Goal: Find specific page/section: Find specific page/section

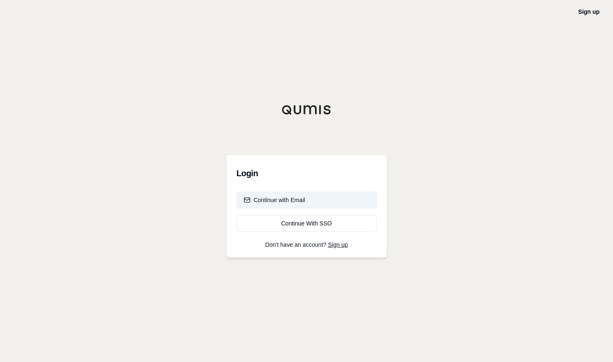
click at [286, 203] on div "Continue with Email" at bounding box center [275, 200] width 62 height 8
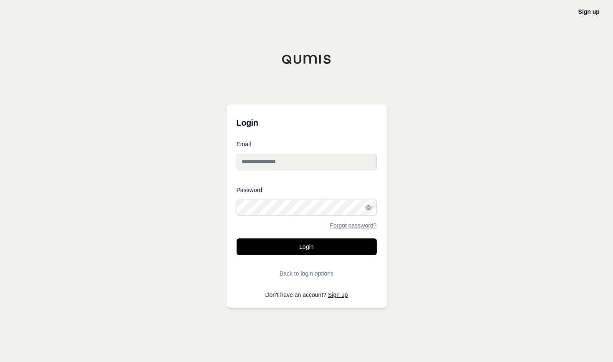
click at [287, 161] on input "Email" at bounding box center [307, 162] width 140 height 17
type input "**********"
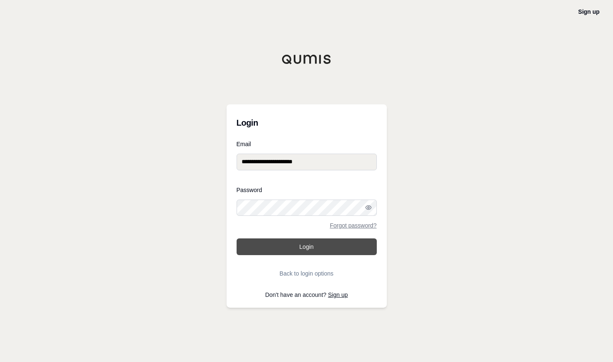
click at [310, 248] on button "Login" at bounding box center [307, 246] width 140 height 17
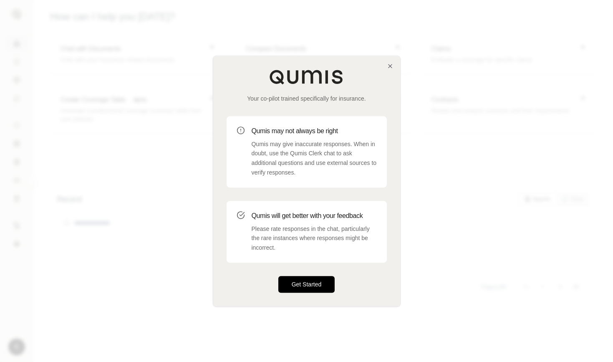
click at [296, 285] on button "Get Started" at bounding box center [306, 284] width 57 height 17
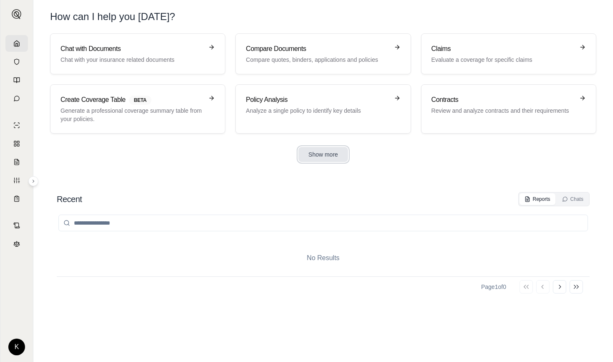
click at [314, 156] on button "Show more" at bounding box center [323, 154] width 50 height 15
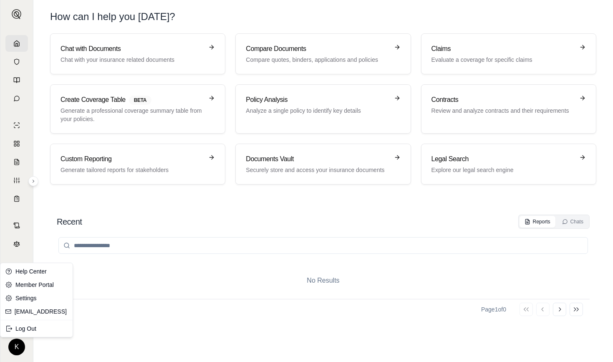
click at [14, 343] on html "K How can I help you [DATE]? Chat with Documents Chat with your insurance relat…" at bounding box center [306, 181] width 613 height 362
click at [35, 282] on link "Member Portal" at bounding box center [36, 284] width 69 height 13
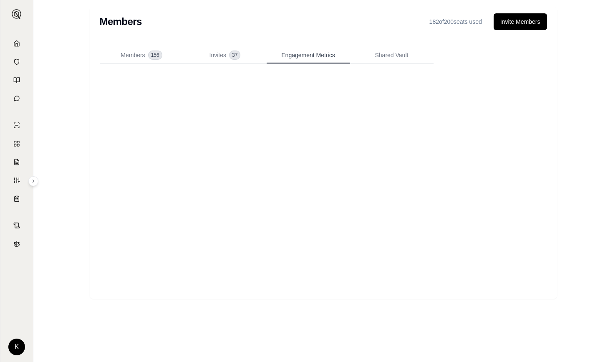
click at [312, 53] on span "Engagement Metrics" at bounding box center [307, 55] width 53 height 8
